Goal: Information Seeking & Learning: Learn about a topic

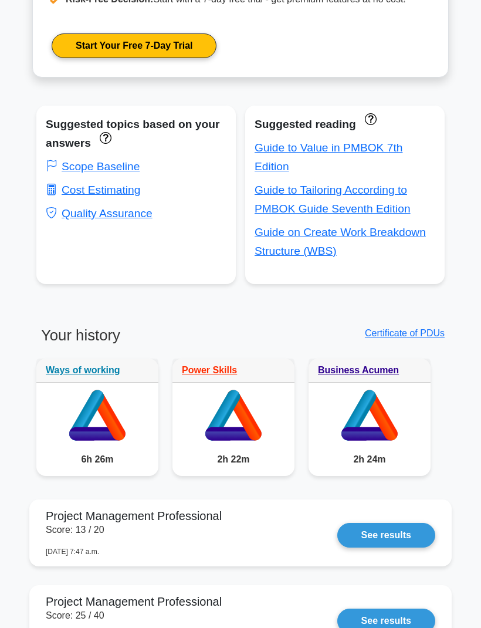
scroll to position [640, 0]
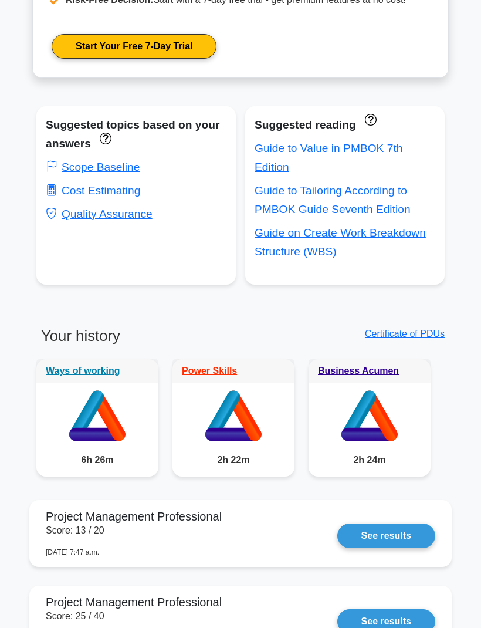
click at [139, 197] on link "Cost Estimating" at bounding box center [93, 190] width 94 height 12
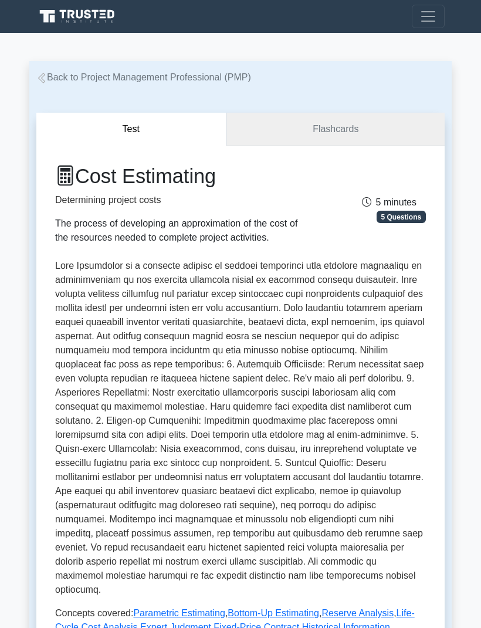
click at [374, 127] on link "Flashcards" at bounding box center [336, 129] width 218 height 33
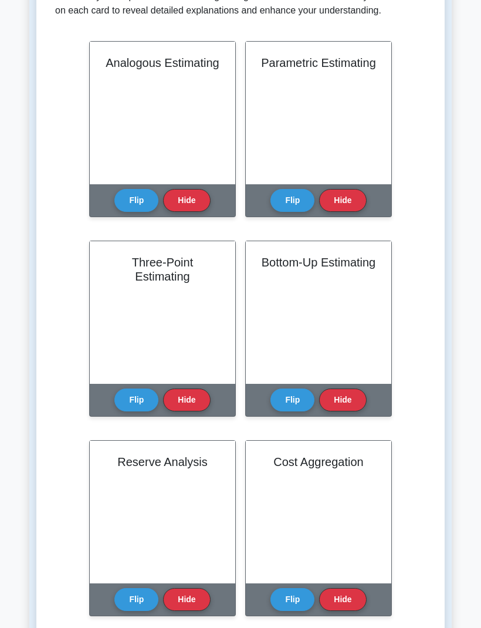
scroll to position [248, 0]
click at [133, 202] on button "Flip" at bounding box center [136, 200] width 44 height 23
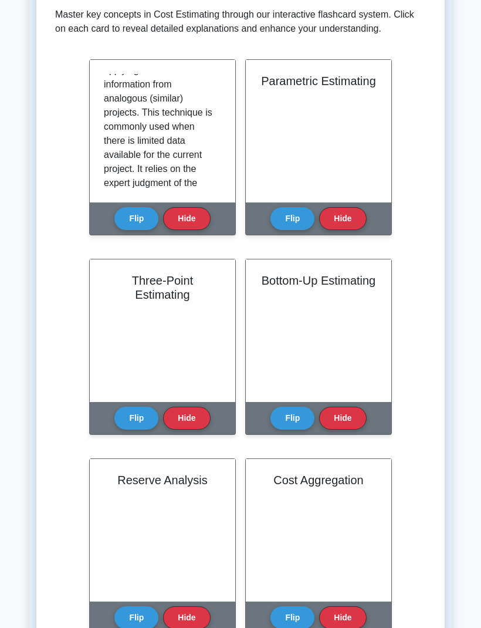
scroll to position [231, 0]
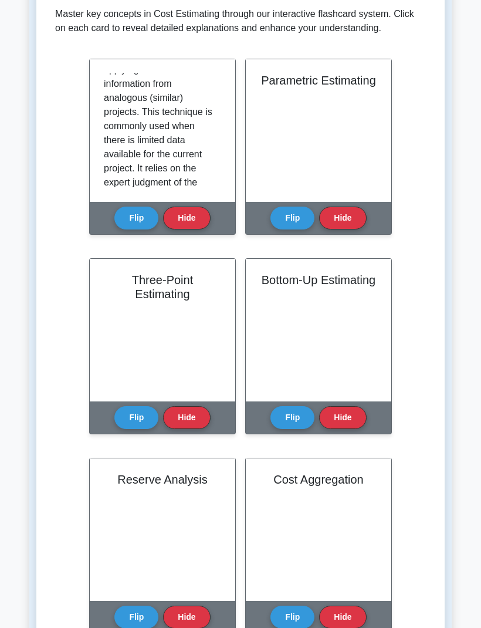
click at [295, 223] on button "Flip" at bounding box center [293, 218] width 44 height 23
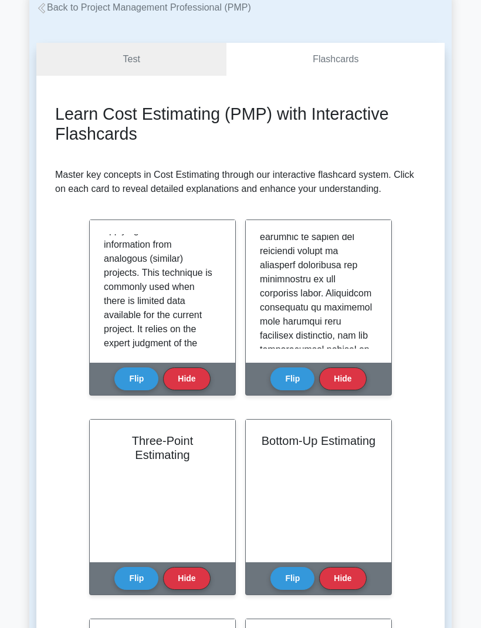
scroll to position [69, 0]
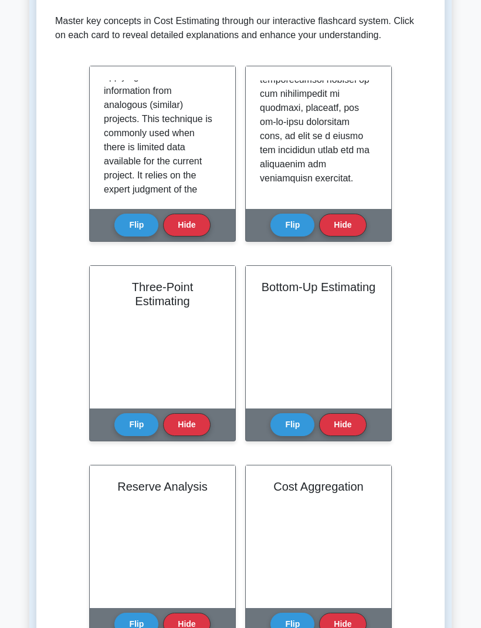
scroll to position [228, 0]
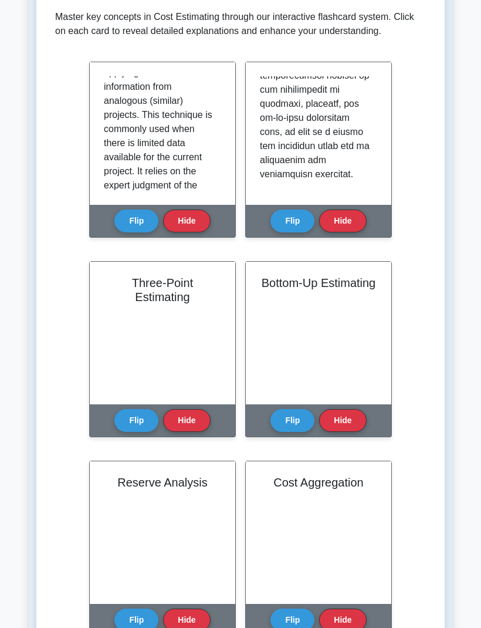
click at [141, 432] on button "Flip" at bounding box center [136, 420] width 44 height 23
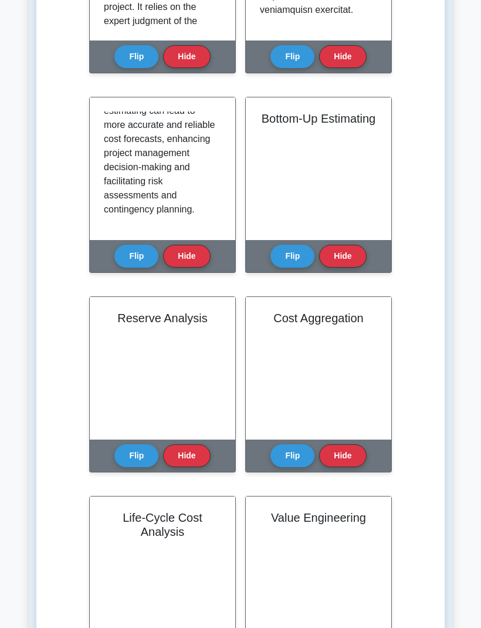
scroll to position [571, 0]
click at [294, 268] on button "Flip" at bounding box center [293, 256] width 44 height 23
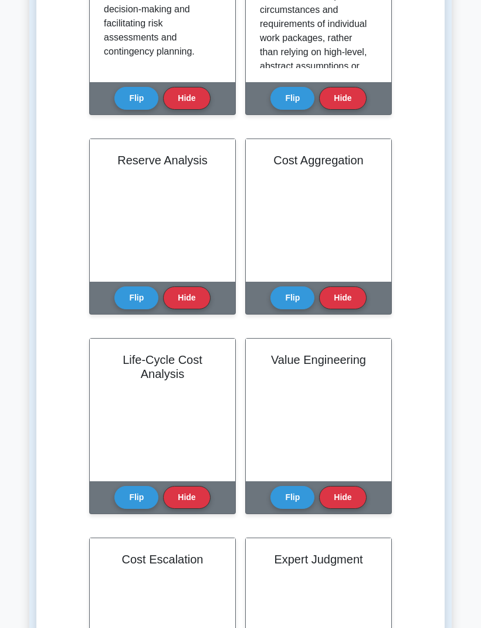
scroll to position [560, 0]
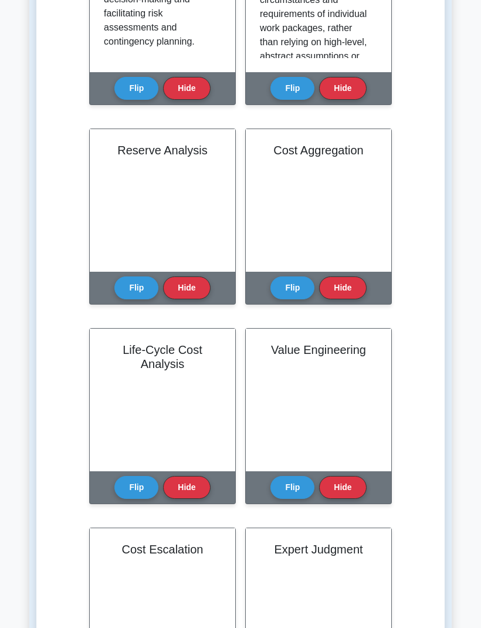
click at [119, 157] on h2 "Reserve Analysis" at bounding box center [162, 150] width 117 height 14
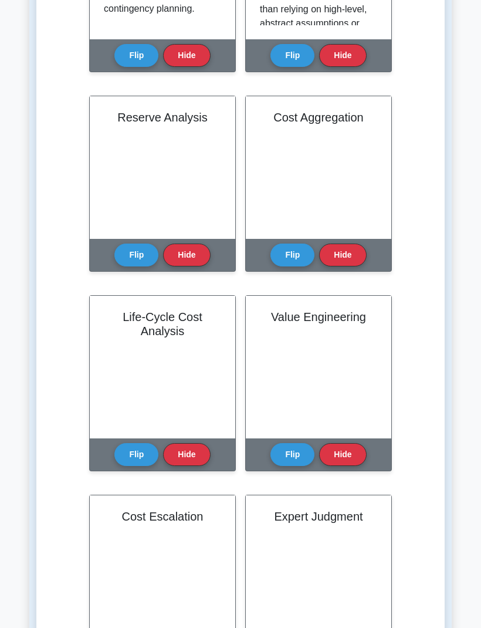
scroll to position [602, 0]
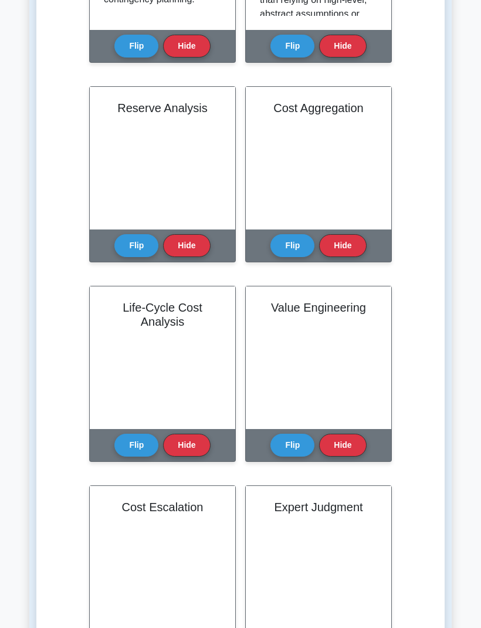
click at [117, 254] on button "Flip" at bounding box center [136, 245] width 44 height 23
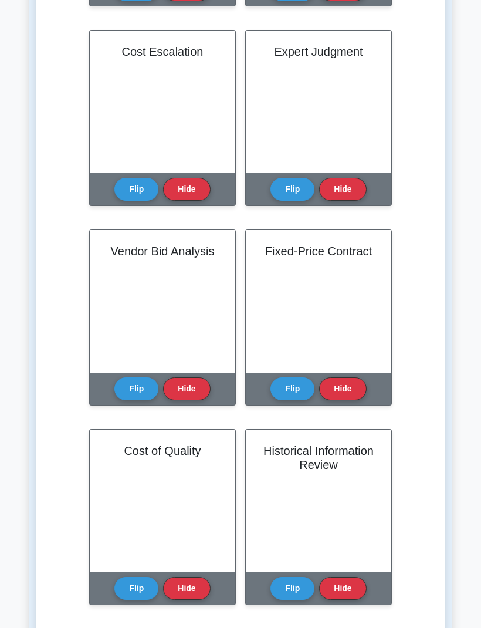
scroll to position [1057, 0]
click at [130, 195] on button "Flip" at bounding box center [136, 189] width 44 height 23
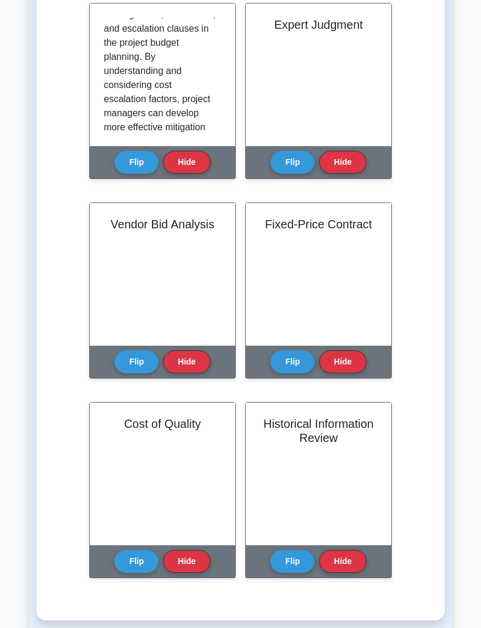
scroll to position [0, 0]
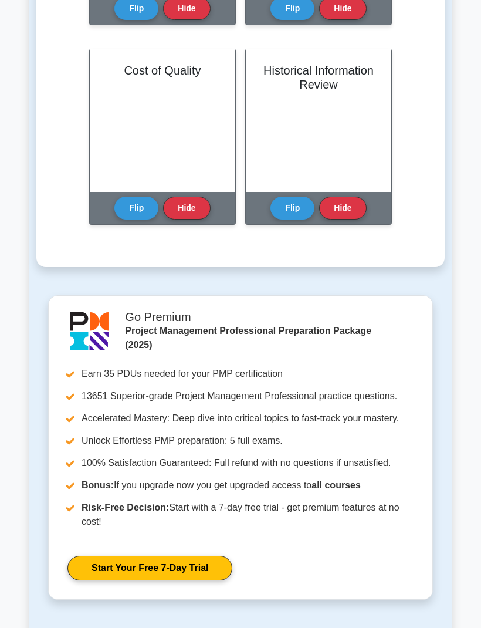
click at [129, 214] on button "Flip" at bounding box center [136, 208] width 44 height 23
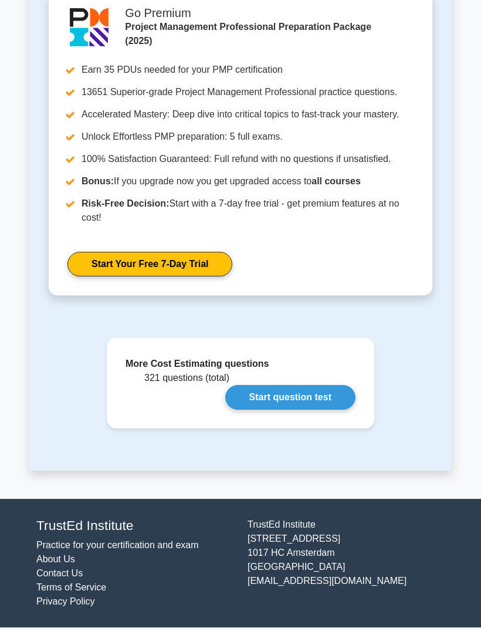
click at [336, 410] on link "Start question test" at bounding box center [290, 398] width 130 height 25
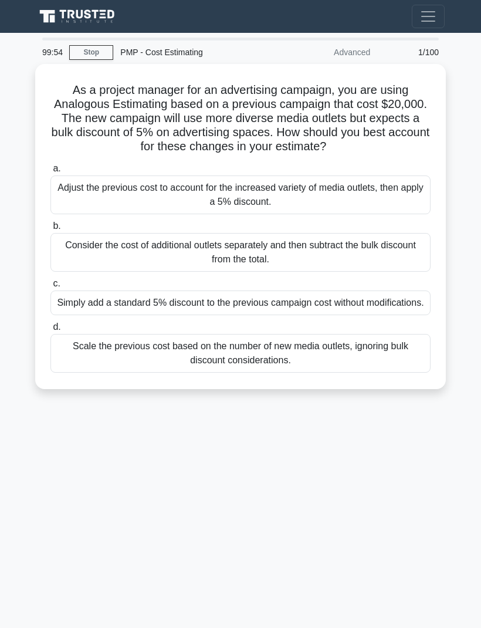
click at [82, 45] on link "Stop" at bounding box center [91, 52] width 44 height 15
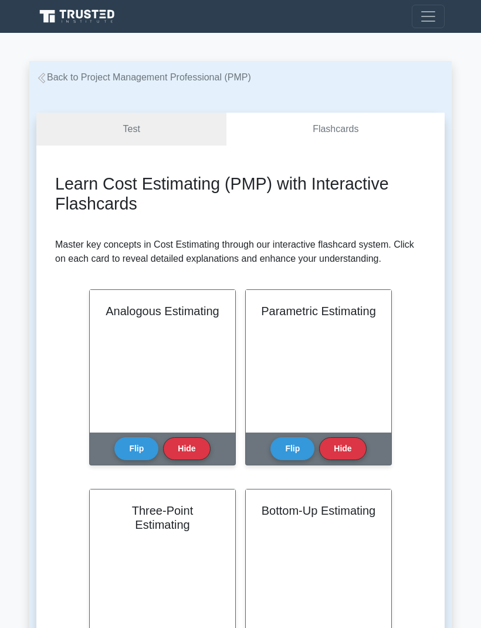
click at [99, 119] on link "Test" at bounding box center [131, 129] width 190 height 33
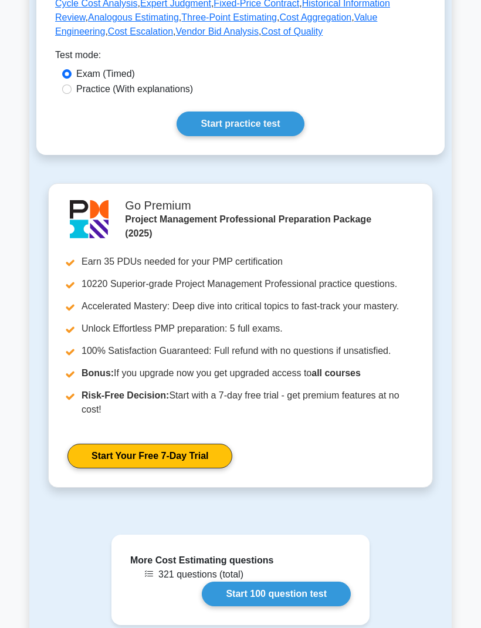
scroll to position [623, 0]
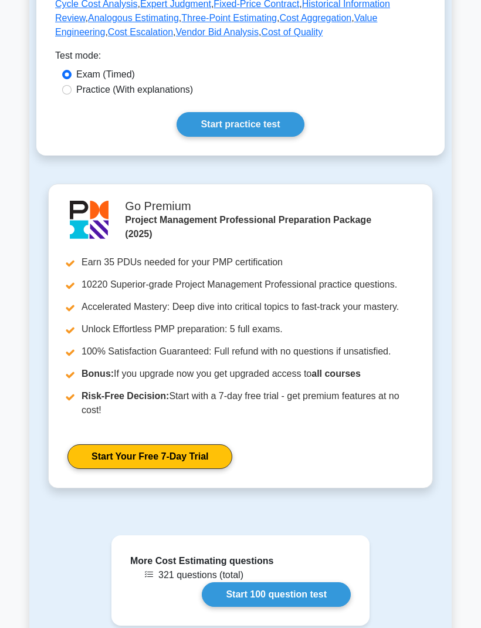
click at [197, 137] on link "Start practice test" at bounding box center [240, 124] width 127 height 25
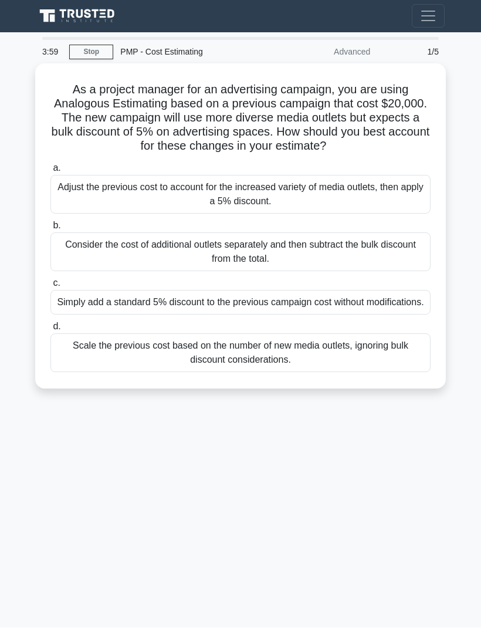
click at [85, 200] on div "Adjust the previous cost to account for the increased variety of media outlets,…" at bounding box center [240, 194] width 380 height 39
click at [50, 173] on input "a. Adjust the previous cost to account for the increased variety of media outle…" at bounding box center [50, 169] width 0 height 8
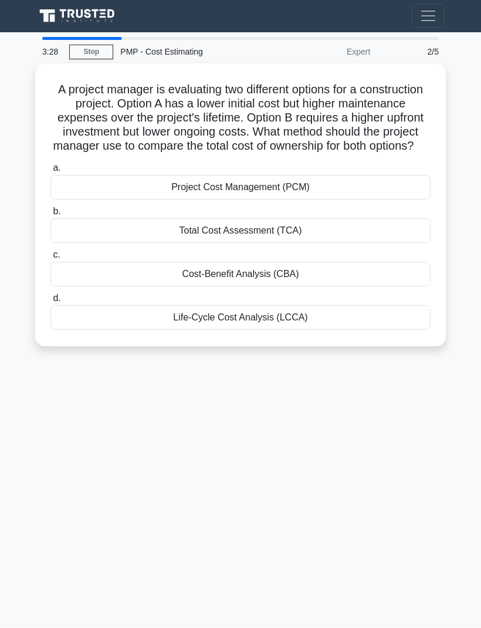
click at [85, 242] on div "Total Cost Assessment (TCA)" at bounding box center [240, 231] width 380 height 25
click at [50, 216] on input "b. Total Cost Assessment (TCA)" at bounding box center [50, 212] width 0 height 8
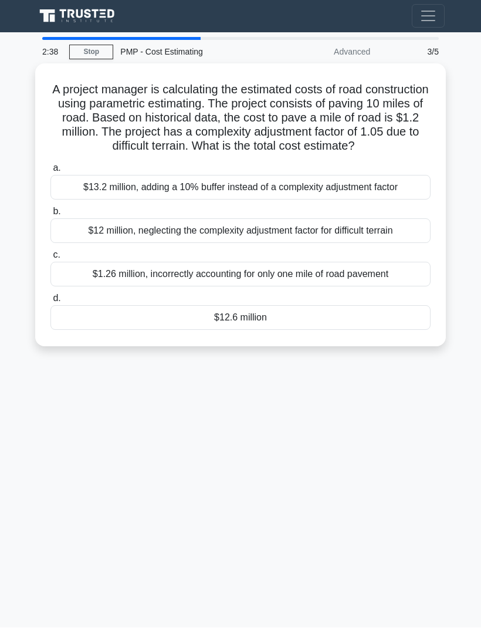
click at [71, 200] on div "$13.2 million, adding a 10% buffer instead of a complexity adjustment factor" at bounding box center [240, 187] width 380 height 25
click at [50, 173] on input "a. $13.2 million, adding a 10% buffer instead of a complexity adjustment factor" at bounding box center [50, 169] width 0 height 8
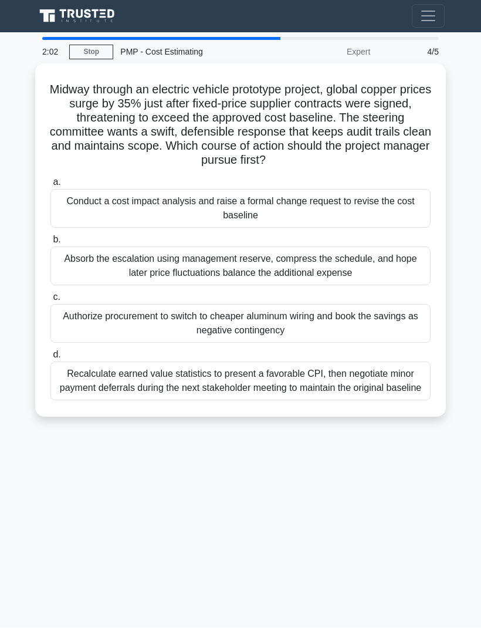
click at [89, 215] on div "Conduct a cost impact analysis and raise a formal change request to revise the …" at bounding box center [240, 209] width 380 height 39
click at [50, 187] on input "a. Conduct a cost impact analysis and raise a formal change request to revise t…" at bounding box center [50, 183] width 0 height 8
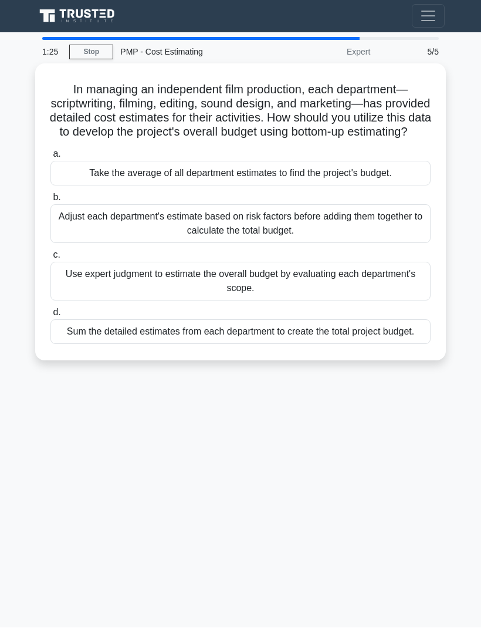
click at [302, 344] on div "Sum the detailed estimates from each department to create the total project bud…" at bounding box center [240, 332] width 380 height 25
click at [50, 317] on input "d. Sum the detailed estimates from each department to create the total project …" at bounding box center [50, 313] width 0 height 8
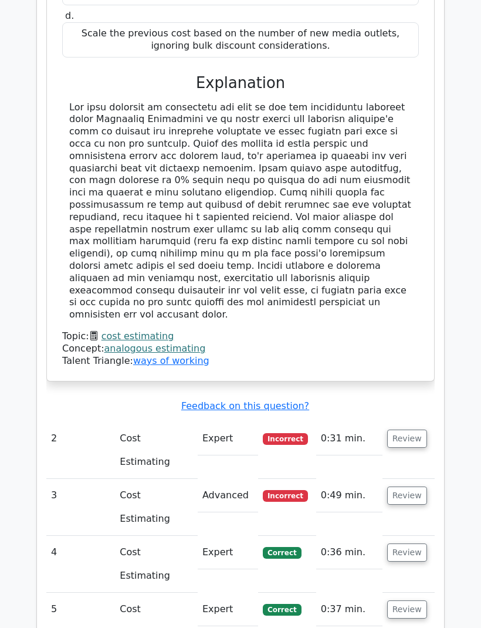
scroll to position [1296, 0]
click at [400, 430] on button "Review" at bounding box center [407, 439] width 40 height 18
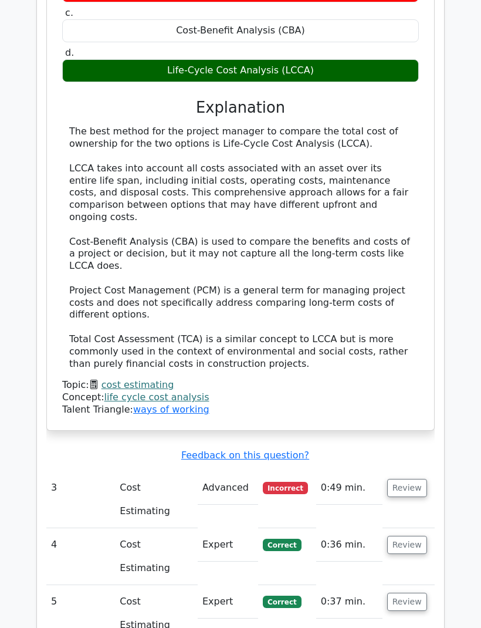
click at [401, 479] on button "Review" at bounding box center [407, 488] width 40 height 18
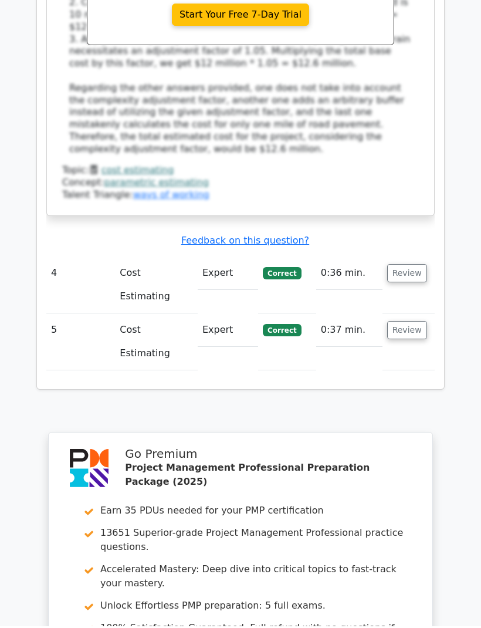
scroll to position [2894, 0]
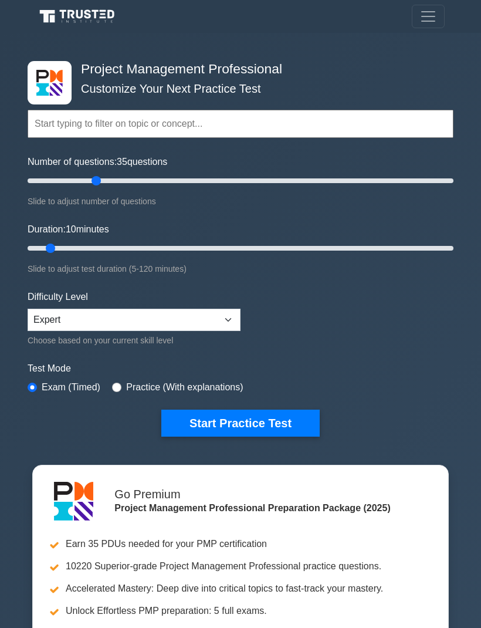
type input "35"
type input "25"
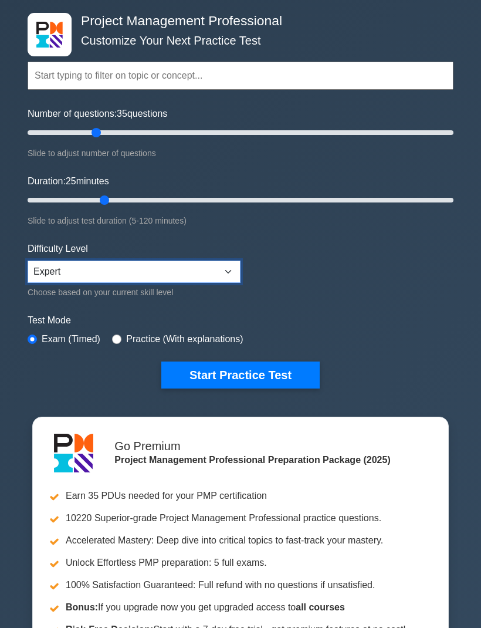
click at [227, 267] on select "Beginner Intermediate Expert" at bounding box center [134, 272] width 213 height 22
click at [271, 375] on button "Start Practice Test" at bounding box center [240, 374] width 158 height 27
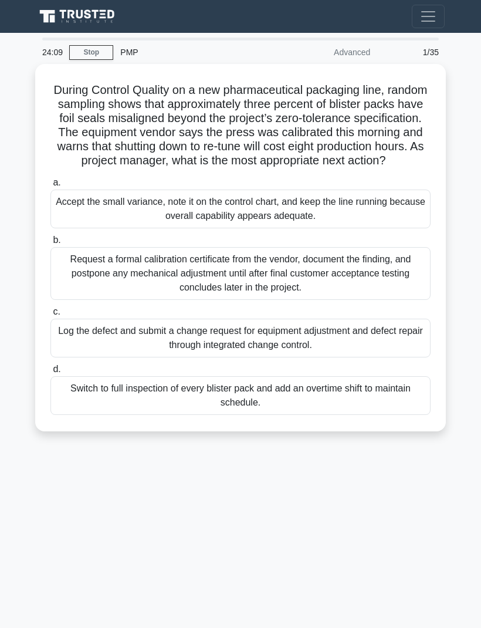
click at [83, 352] on div "Log the defect and submit a change request for equipment adjustment and defect …" at bounding box center [240, 338] width 380 height 39
click at [50, 316] on input "c. Log the defect and submit a change request for equipment adjustment and defe…" at bounding box center [50, 312] width 0 height 8
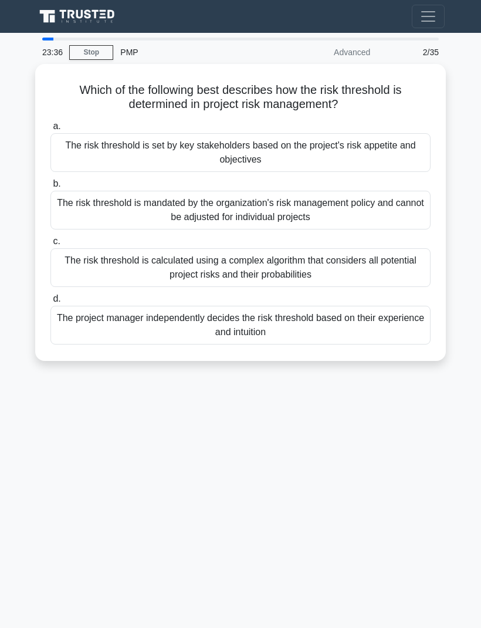
click at [128, 265] on div "The risk threshold is calculated using a complex algorithm that considers all p…" at bounding box center [240, 267] width 380 height 39
click at [50, 245] on input "c. The risk threshold is calculated using a complex algorithm that considers al…" at bounding box center [50, 242] width 0 height 8
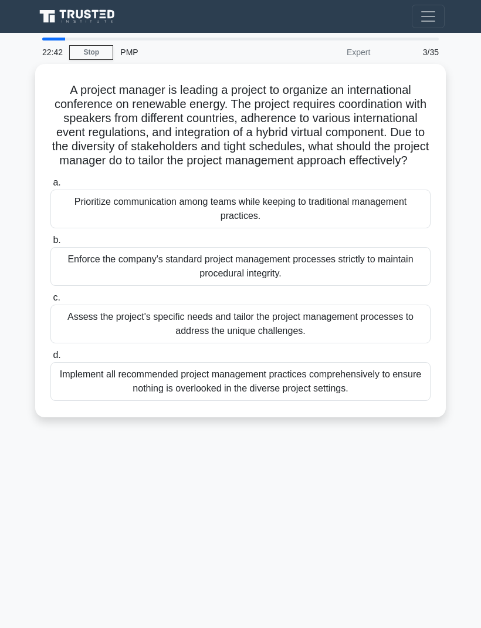
click at [85, 228] on div "Prioritize communication among teams while keeping to traditional management pr…" at bounding box center [240, 209] width 380 height 39
click at [50, 187] on input "a. Prioritize communication among teams while keeping to traditional management…" at bounding box center [50, 183] width 0 height 8
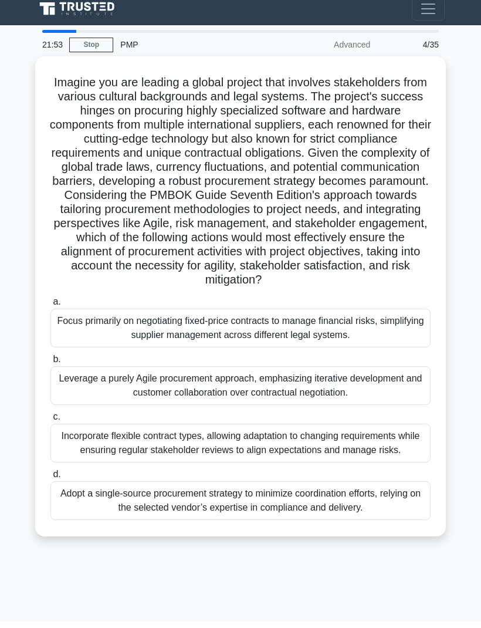
scroll to position [39, 0]
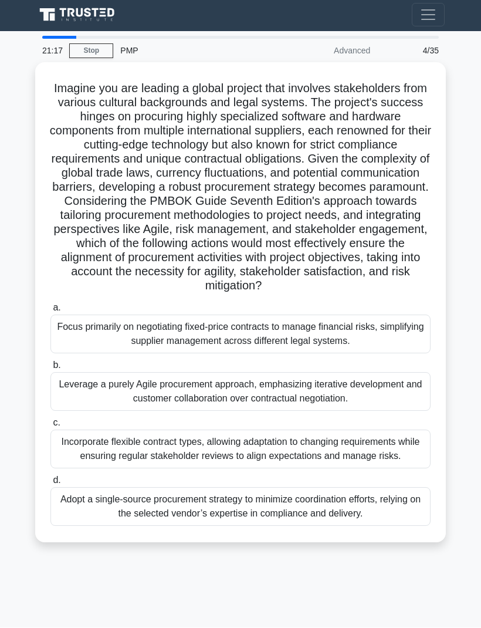
click at [75, 454] on div "Incorporate flexible contract types, allowing adaptation to changing requiremen…" at bounding box center [240, 449] width 380 height 39
click at [50, 427] on input "c. Incorporate flexible contract types, allowing adaptation to changing require…" at bounding box center [50, 424] width 0 height 8
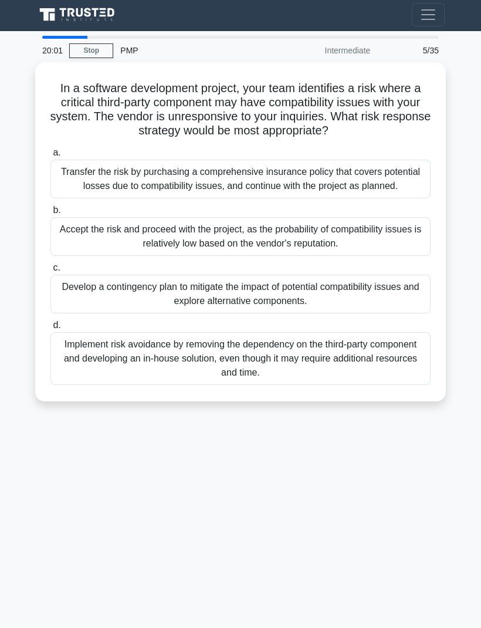
click at [99, 160] on div "Transfer the risk by purchasing a comprehensive insurance policy that covers po…" at bounding box center [240, 179] width 380 height 39
click at [50, 157] on input "a. Transfer the risk by purchasing a comprehensive insurance policy that covers…" at bounding box center [50, 154] width 0 height 8
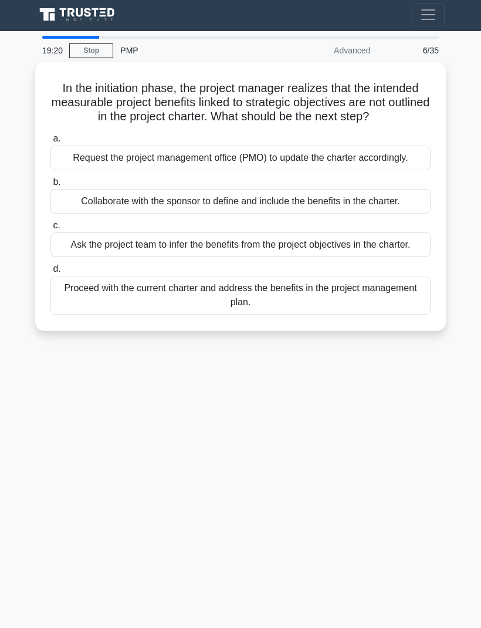
click at [79, 190] on div "Collaborate with the sponsor to define and include the benefits in the charter." at bounding box center [240, 202] width 380 height 25
click at [50, 187] on input "b. Collaborate with the sponsor to define and include the benefits in the chart…" at bounding box center [50, 183] width 0 height 8
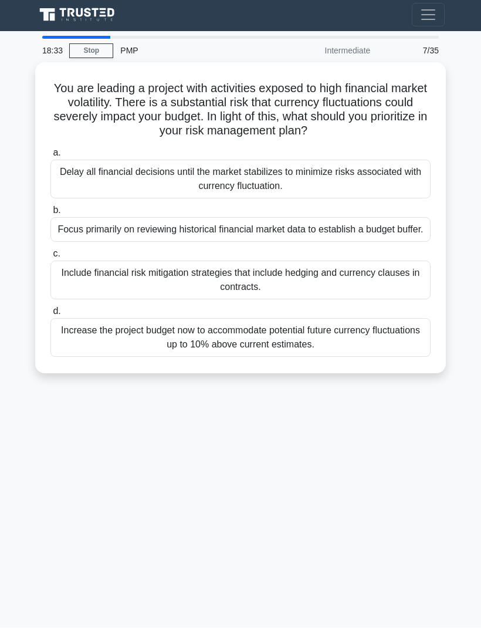
click at [62, 218] on div "Focus primarily on reviewing historical financial market data to establish a bu…" at bounding box center [240, 230] width 380 height 25
click at [50, 207] on input "b. Focus primarily on reviewing historical financial market data to establish a…" at bounding box center [50, 211] width 0 height 8
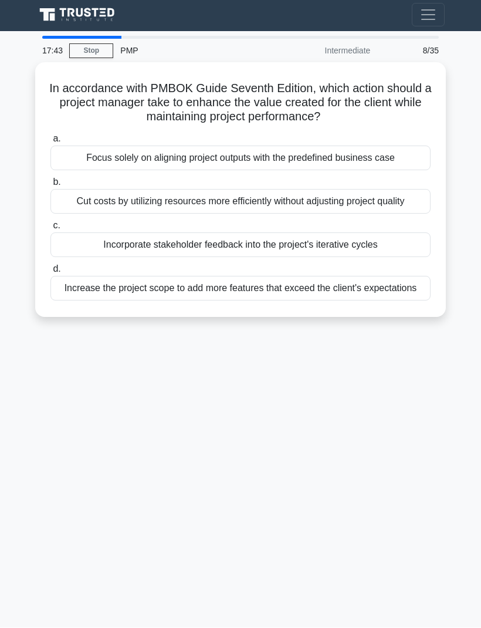
click at [388, 146] on div "Focus solely on aligning project outputs with the predefined business case" at bounding box center [240, 158] width 380 height 25
click at [50, 136] on input "a. Focus solely on aligning project outputs with the predefined business case" at bounding box center [50, 140] width 0 height 8
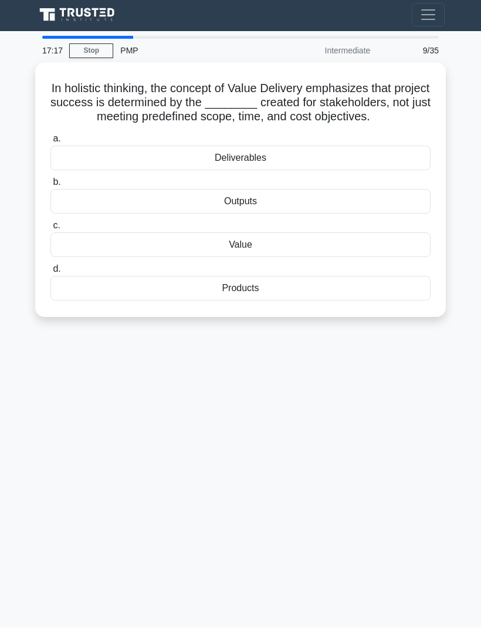
click at [69, 233] on div "Value" at bounding box center [240, 245] width 380 height 25
click at [50, 222] on input "c. Value" at bounding box center [50, 226] width 0 height 8
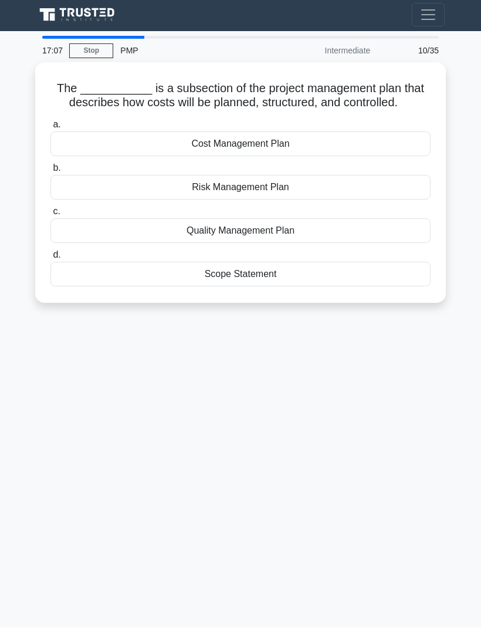
click at [392, 132] on div "Cost Management Plan" at bounding box center [240, 144] width 380 height 25
click at [50, 124] on input "a. Cost Management Plan" at bounding box center [50, 125] width 0 height 8
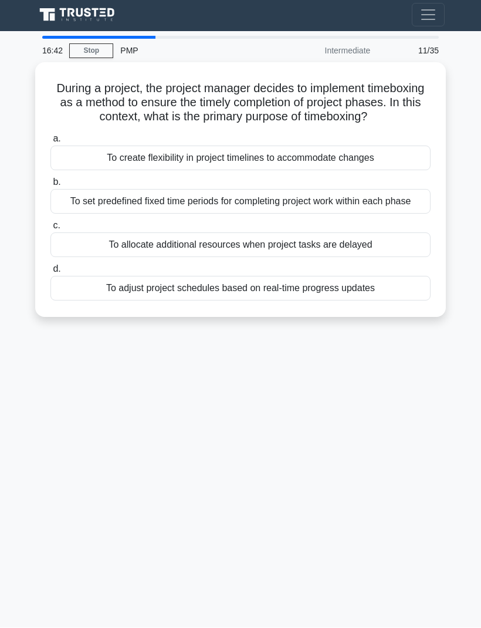
click at [99, 190] on div "To set predefined fixed time periods for completing project work within each ph…" at bounding box center [240, 202] width 380 height 25
click at [50, 187] on input "b. To set predefined fixed time periods for completing project work within each…" at bounding box center [50, 183] width 0 height 8
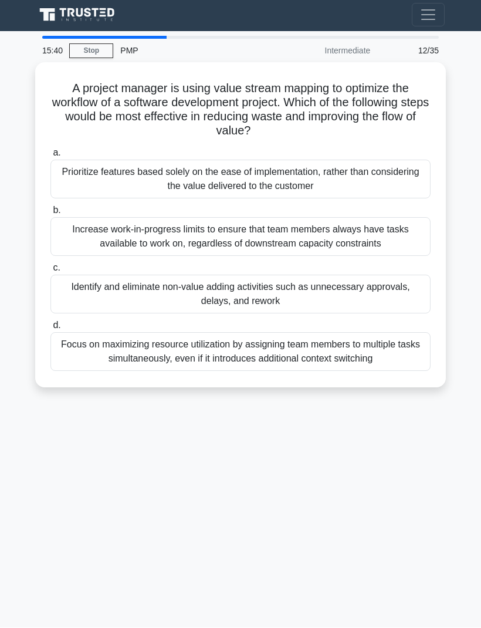
click at [72, 275] on div "Identify and eliminate non-value adding activities such as unnecessary approval…" at bounding box center [240, 294] width 380 height 39
click at [50, 265] on input "c. Identify and eliminate non-value adding activities such as unnecessary appro…" at bounding box center [50, 269] width 0 height 8
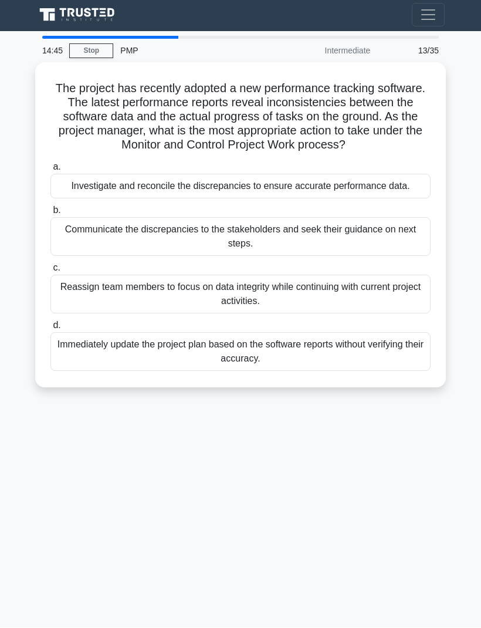
click at [405, 174] on div "Investigate and reconcile the discrepancies to ensure accurate performance data." at bounding box center [240, 186] width 380 height 25
click at [50, 165] on input "a. Investigate and reconcile the discrepancies to ensure accurate performance d…" at bounding box center [50, 168] width 0 height 8
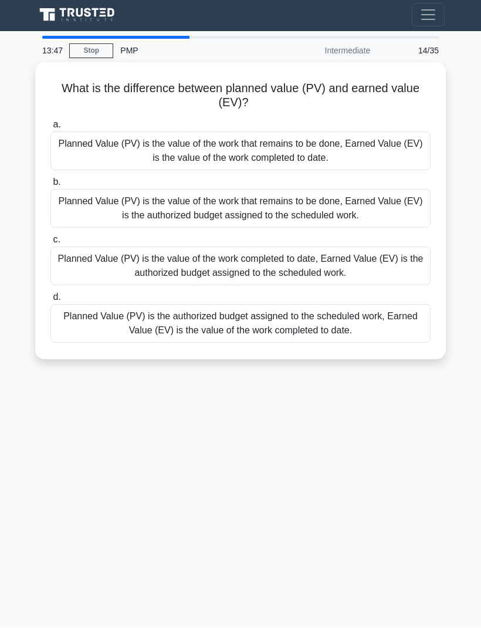
click at [148, 247] on div "Planned Value (PV) is the value of the work completed to date, Earned Value (EV…" at bounding box center [240, 266] width 380 height 39
click at [50, 236] on input "c. Planned Value (PV) is the value of the work completed to date, Earned Value …" at bounding box center [50, 240] width 0 height 8
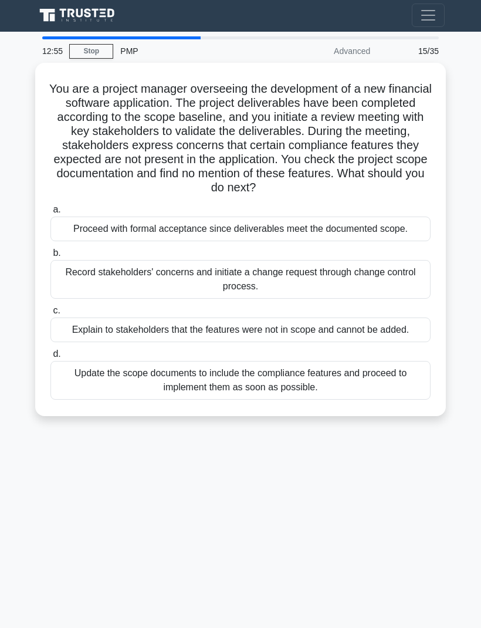
click at [53, 319] on div "Explain to stakeholders that the features were not in scope and cannot be added." at bounding box center [240, 329] width 380 height 25
click at [50, 315] on input "c. Explain to stakeholders that the features were not in scope and cannot be ad…" at bounding box center [50, 311] width 0 height 8
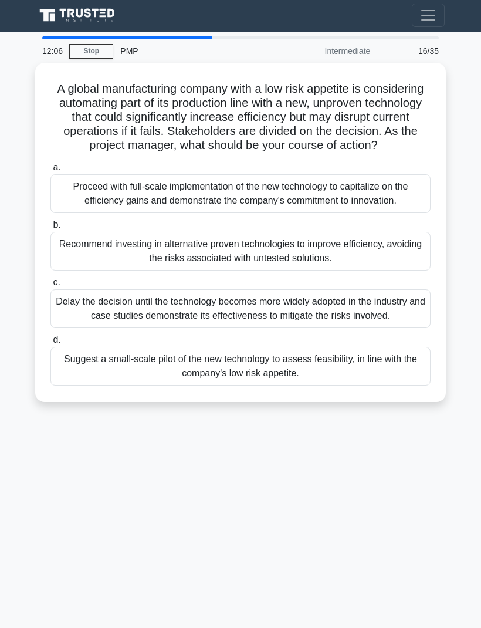
click at [87, 369] on div "Suggest a small-scale pilot of the new technology to assess feasibility, in lin…" at bounding box center [240, 366] width 380 height 39
click at [50, 344] on input "d. Suggest a small-scale pilot of the new technology to assess feasibility, in …" at bounding box center [50, 340] width 0 height 8
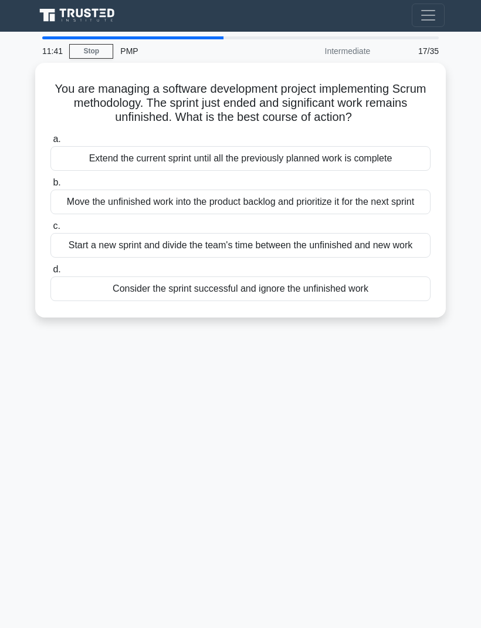
click at [96, 190] on div "Move the unfinished work into the product backlog and prioritize it for the nex…" at bounding box center [240, 202] width 380 height 25
click at [50, 186] on input "b. Move the unfinished work into the product backlog and prioritize it for the …" at bounding box center [50, 183] width 0 height 8
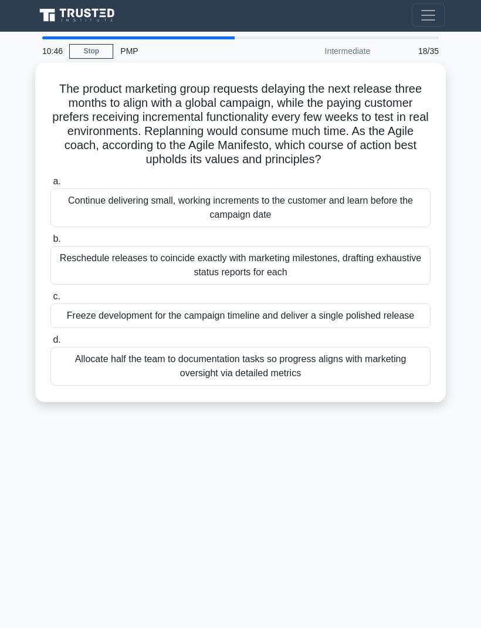
click at [156, 188] on div "Continue delivering small, working increments to the customer and learn before …" at bounding box center [240, 207] width 380 height 39
click at [50, 178] on input "a. Continue delivering small, working increments to the customer and learn befo…" at bounding box center [50, 182] width 0 height 8
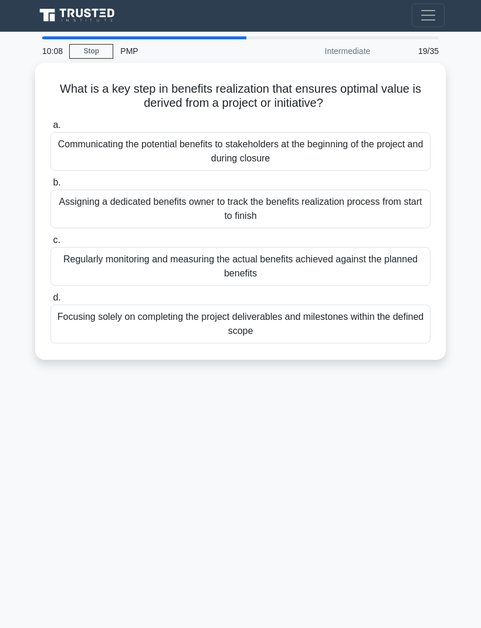
click at [102, 132] on div "Communicating the potential benefits to stakeholders at the beginning of the pr…" at bounding box center [240, 151] width 380 height 39
click at [50, 121] on input "a. Communicating the potential benefits to stakeholders at the beginning of the…" at bounding box center [50, 125] width 0 height 8
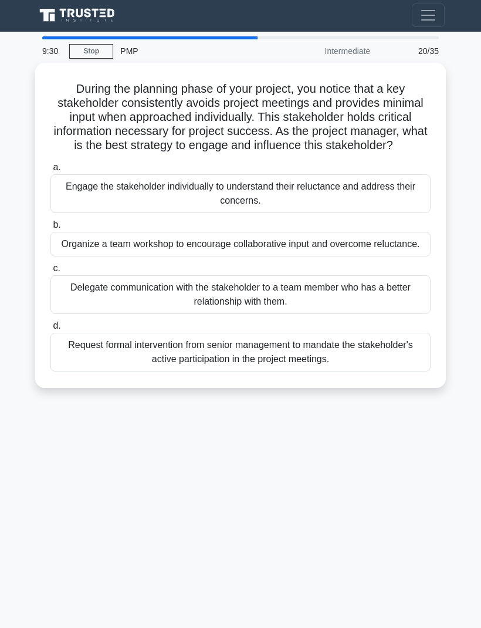
click at [83, 232] on div "Organize a team workshop to encourage collaborative input and overcome reluctan…" at bounding box center [240, 244] width 380 height 25
click at [50, 225] on input "b. Organize a team workshop to encourage collaborative input and overcome reluc…" at bounding box center [50, 225] width 0 height 8
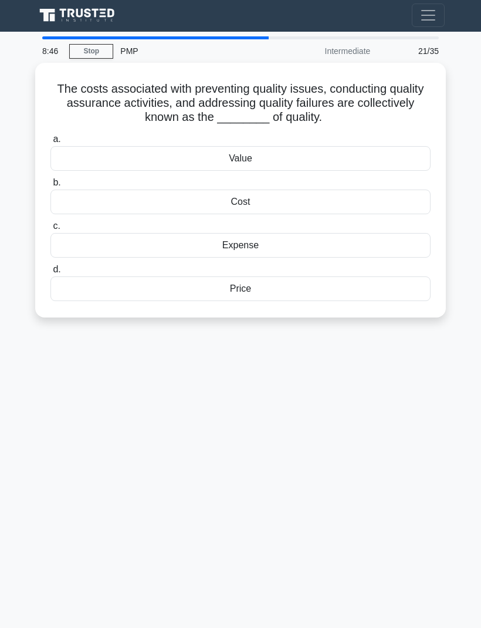
click at [70, 276] on div "Price" at bounding box center [240, 288] width 380 height 25
click at [50, 266] on input "d. Price" at bounding box center [50, 270] width 0 height 8
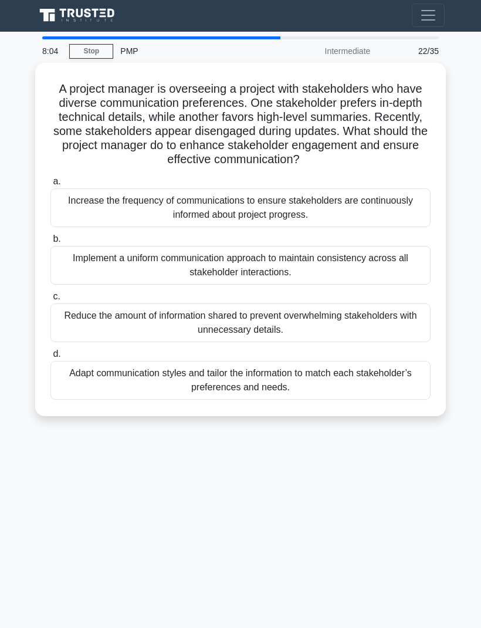
click at [60, 361] on div "Adapt communication styles and tailor the information to match each stakeholder…" at bounding box center [240, 380] width 380 height 39
click at [50, 352] on input "d. Adapt communication styles and tailor the information to match each stakehol…" at bounding box center [50, 354] width 0 height 8
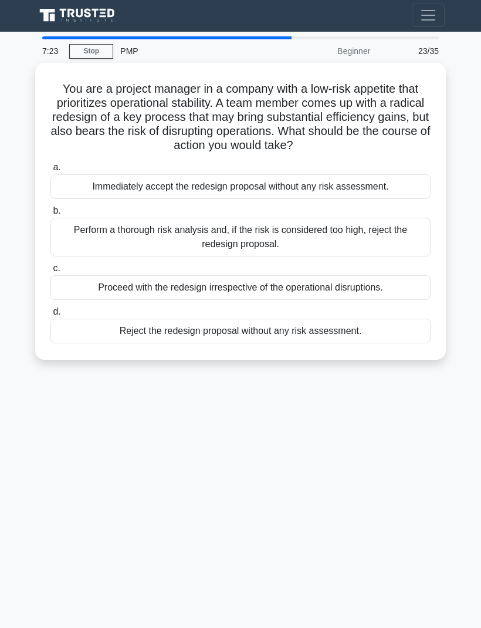
click at [73, 319] on div "Reject the redesign proposal without any risk assessment." at bounding box center [240, 331] width 380 height 25
click at [50, 315] on input "d. Reject the redesign proposal without any risk assessment." at bounding box center [50, 312] width 0 height 8
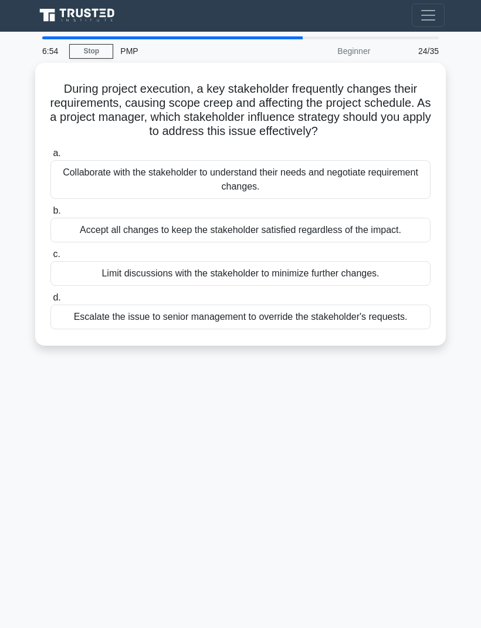
click at [85, 261] on div "Limit discussions with the stakeholder to minimize further changes." at bounding box center [240, 273] width 380 height 25
click at [50, 255] on input "c. Limit discussions with the stakeholder to minimize further changes." at bounding box center [50, 255] width 0 height 8
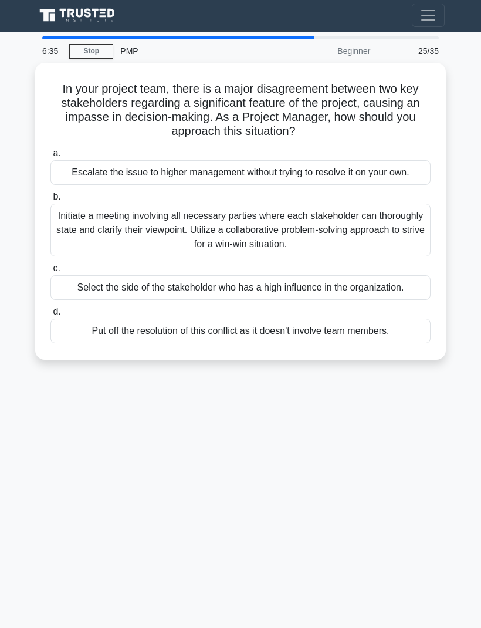
click at [77, 204] on div "Initiate a meeting involving all necessary parties where each stakeholder can t…" at bounding box center [240, 230] width 380 height 53
click at [50, 195] on input "b. Initiate a meeting involving all necessary parties where each stakeholder ca…" at bounding box center [50, 197] width 0 height 8
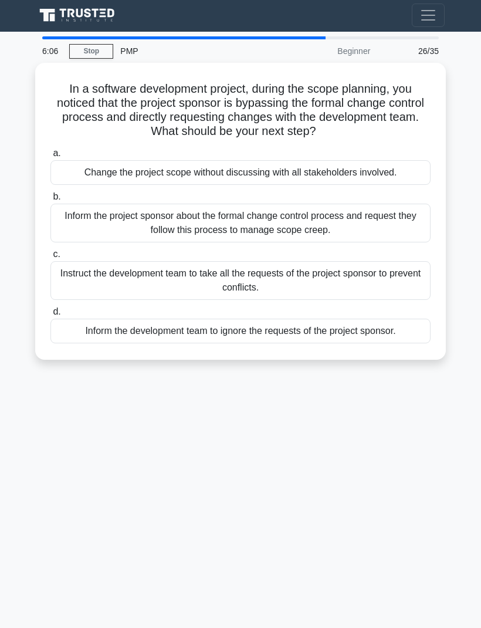
click at [67, 204] on div "Inform the project sponsor about the formal change control process and request …" at bounding box center [240, 223] width 380 height 39
click at [50, 193] on input "b. Inform the project sponsor about the formal change control process and reque…" at bounding box center [50, 197] width 0 height 8
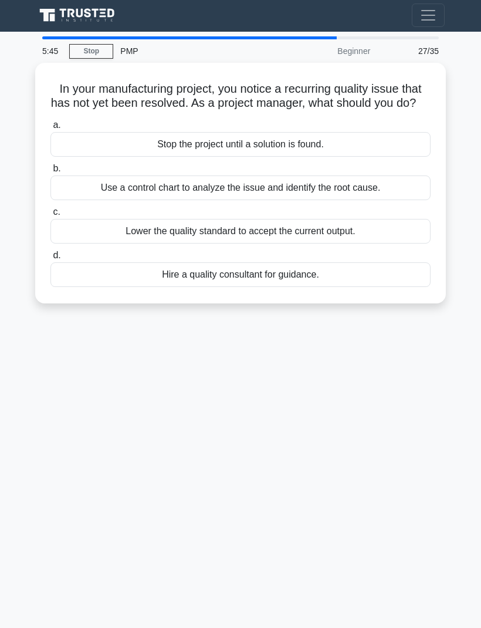
click at [62, 175] on div "Use a control chart to analyze the issue and identify the root cause." at bounding box center [240, 187] width 380 height 25
click at [50, 171] on input "b. Use a control chart to analyze the issue and identify the root cause." at bounding box center [50, 169] width 0 height 8
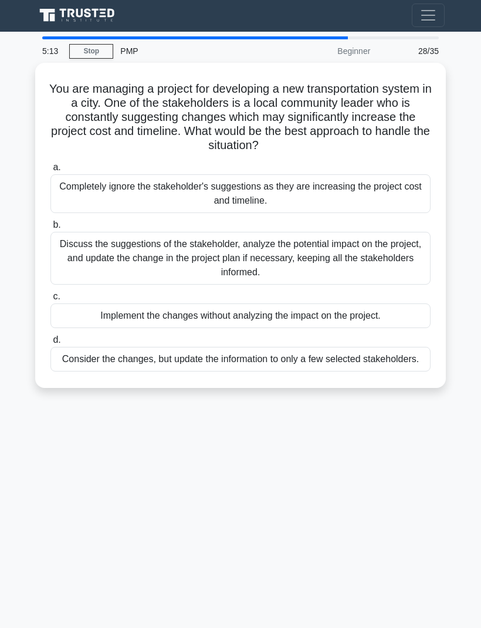
click at [384, 232] on div "Discuss the suggestions of the stakeholder, analyze the potential impact on the…" at bounding box center [240, 258] width 380 height 53
click at [50, 221] on input "b. Discuss the suggestions of the stakeholder, analyze the potential impact on …" at bounding box center [50, 225] width 0 height 8
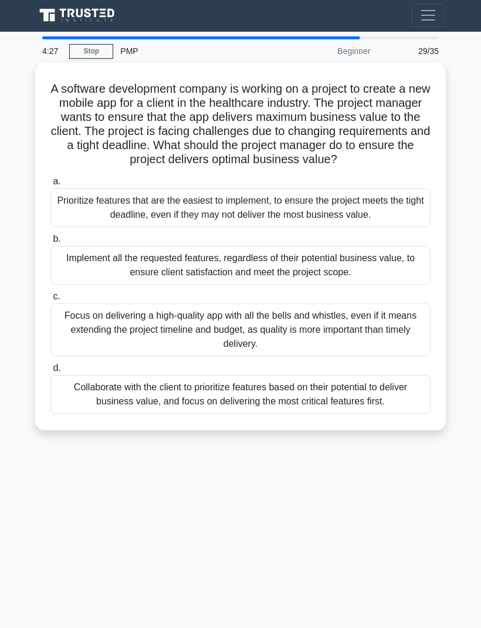
click at [147, 384] on div "Collaborate with the client to prioritize features based on their potential to …" at bounding box center [240, 394] width 380 height 39
click at [50, 372] on input "d. Collaborate with the client to prioritize features based on their potential …" at bounding box center [50, 368] width 0 height 8
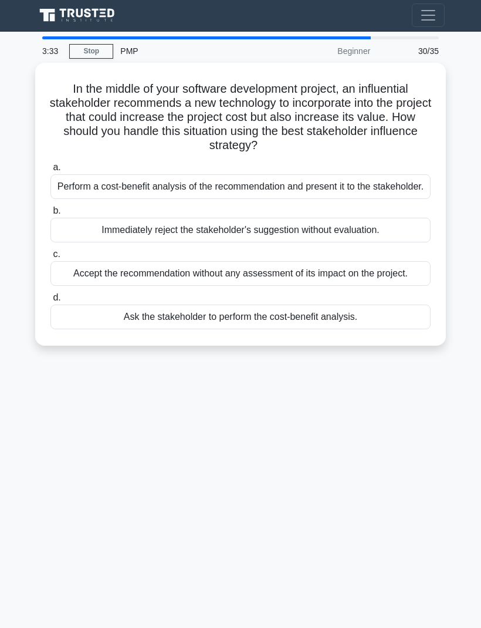
click at [405, 174] on div "Perform a cost-benefit analysis of the recommendation and present it to the sta…" at bounding box center [240, 186] width 380 height 25
click at [50, 164] on input "a. Perform a cost-benefit analysis of the recommendation and present it to the …" at bounding box center [50, 168] width 0 height 8
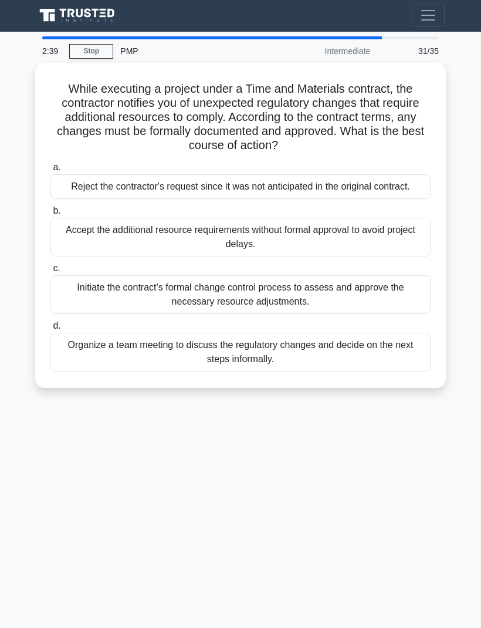
click at [408, 174] on div "Reject the contractor's request since it was not anticipated in the original co…" at bounding box center [240, 186] width 380 height 25
click at [50, 164] on input "a. Reject the contractor's request since it was not anticipated in the original…" at bounding box center [50, 168] width 0 height 8
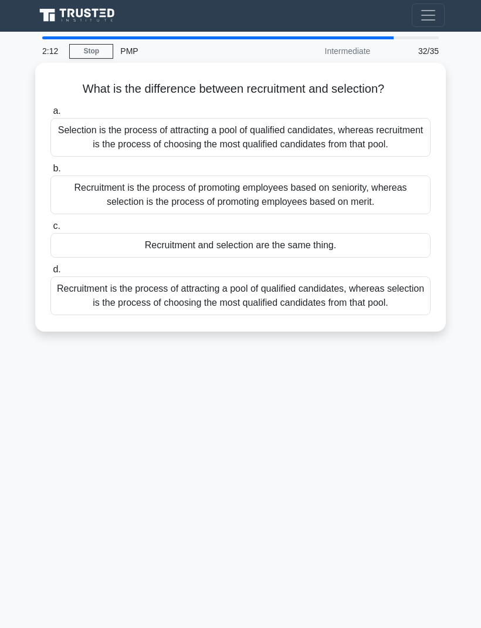
click at [409, 118] on div "Selection is the process of attracting a pool of qualified candidates, whereas …" at bounding box center [240, 137] width 380 height 39
click at [50, 107] on input "a. Selection is the process of attracting a pool of qualified candidates, where…" at bounding box center [50, 111] width 0 height 8
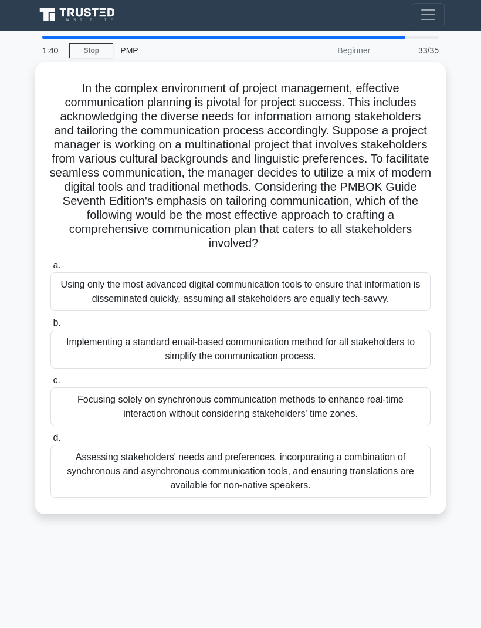
click at [96, 349] on div "Implementing a standard email-based communication method for all stakeholders t…" at bounding box center [240, 349] width 380 height 39
click at [50, 327] on input "b. Implementing a standard email-based communication method for all stakeholder…" at bounding box center [50, 324] width 0 height 8
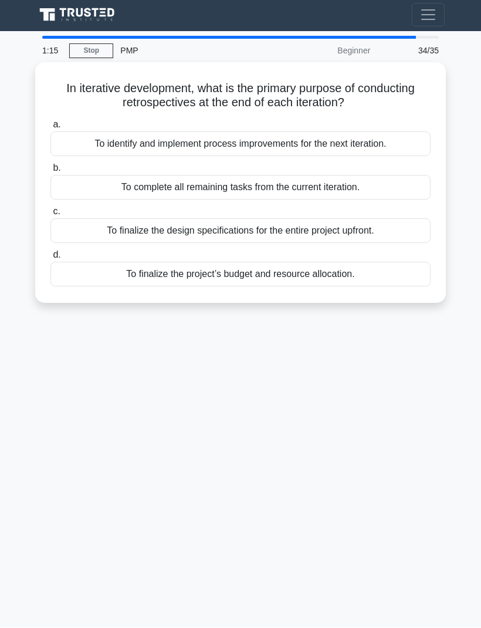
click at [421, 132] on div "To identify and implement process improvements for the next iteration." at bounding box center [240, 144] width 380 height 25
click at [50, 121] on input "a. To identify and implement process improvements for the next iteration." at bounding box center [50, 125] width 0 height 8
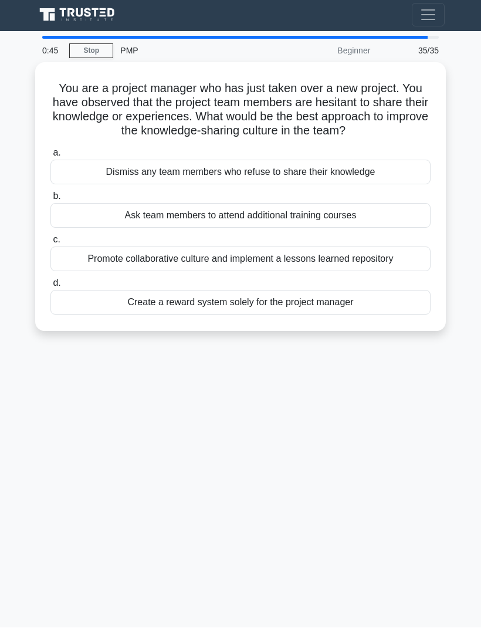
click at [401, 247] on div "Promote collaborative culture and implement a lessons learned repository" at bounding box center [240, 259] width 380 height 25
click at [50, 236] on input "c. Promote collaborative culture and implement a lessons learned repository" at bounding box center [50, 240] width 0 height 8
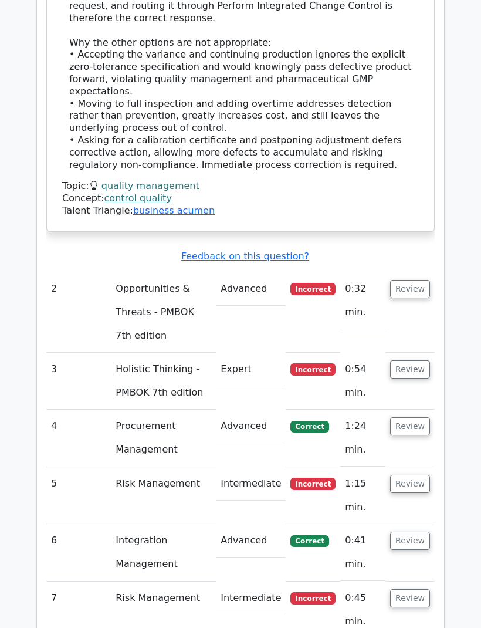
scroll to position [1849, 0]
click at [417, 280] on button "Review" at bounding box center [410, 289] width 40 height 18
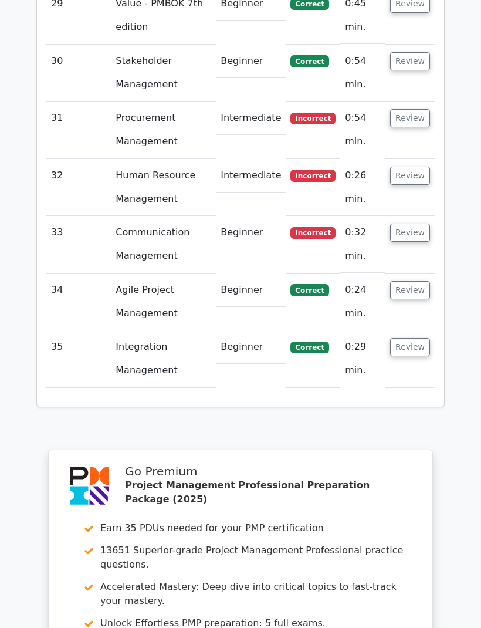
click at [418, 339] on button "Review" at bounding box center [410, 348] width 40 height 18
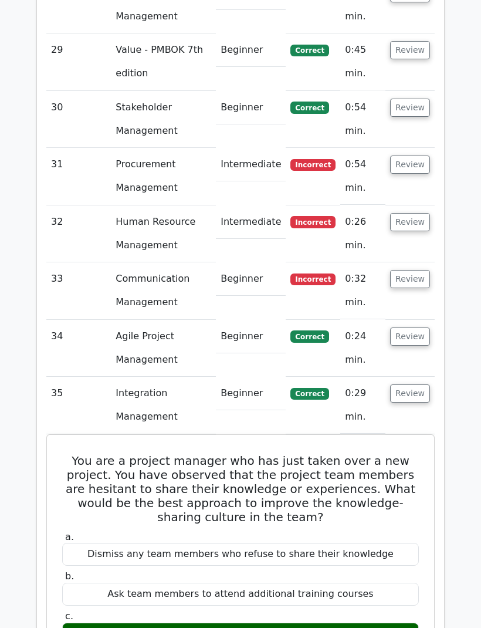
scroll to position [4223, 0]
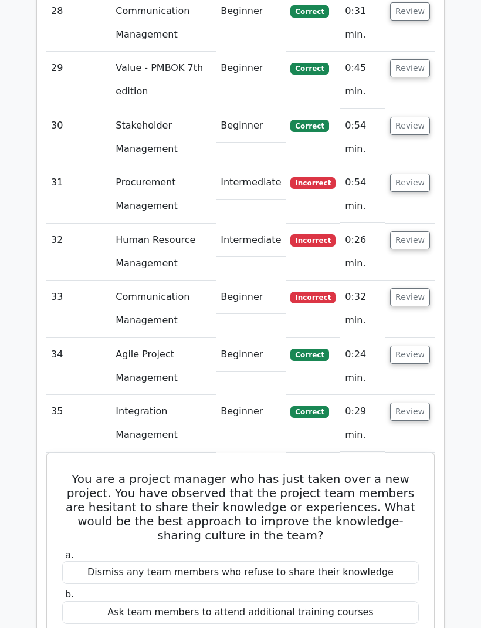
click at [421, 288] on button "Review" at bounding box center [410, 297] width 40 height 18
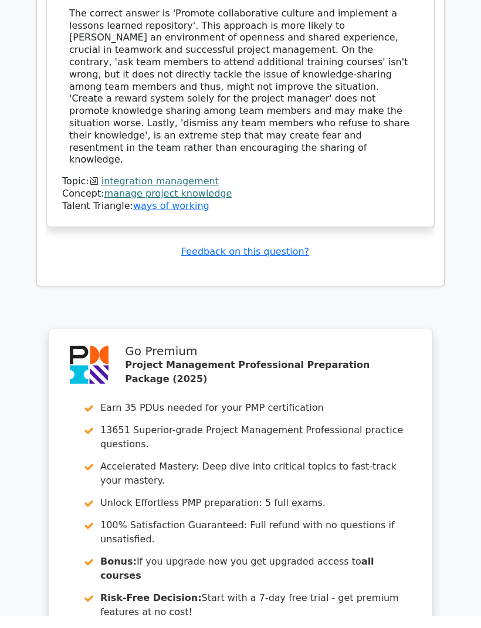
scroll to position [5924, 0]
